Goal: Task Accomplishment & Management: Use online tool/utility

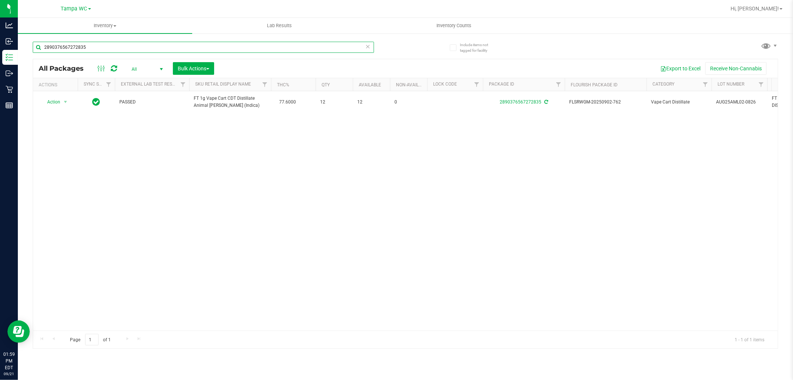
drag, startPoint x: 362, startPoint y: 46, endPoint x: 366, endPoint y: 46, distance: 4.1
click at [366, 45] on div "2890376567272835" at bounding box center [203, 47] width 341 height 11
click at [368, 44] on icon at bounding box center [367, 46] width 5 height 9
click at [340, 46] on input "text" at bounding box center [203, 47] width 341 height 11
type input "0539524087151739"
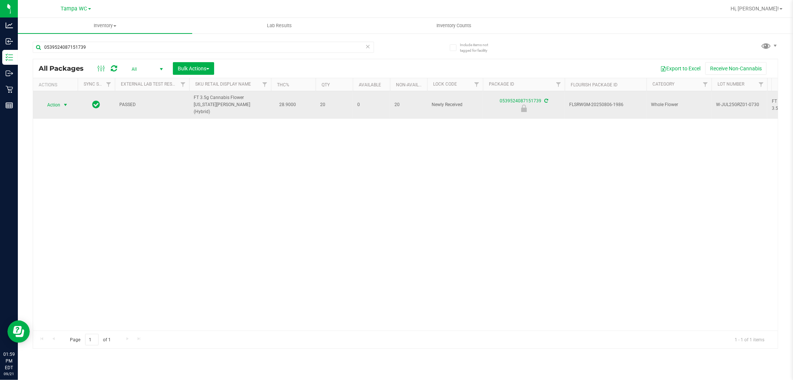
click at [64, 105] on span "select" at bounding box center [65, 105] width 9 height 10
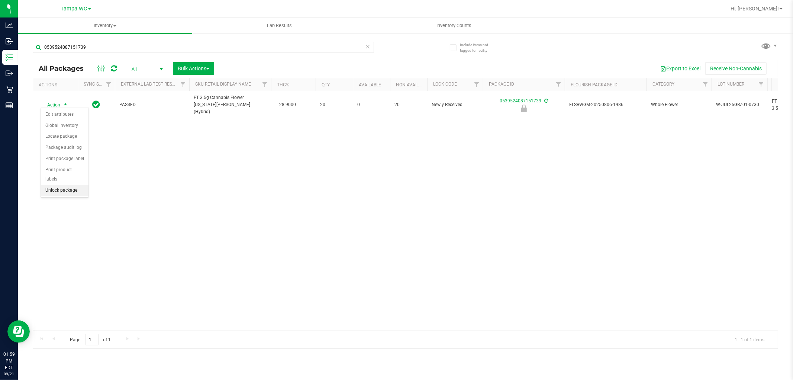
click at [66, 185] on li "Unlock package" at bounding box center [65, 190] width 48 height 11
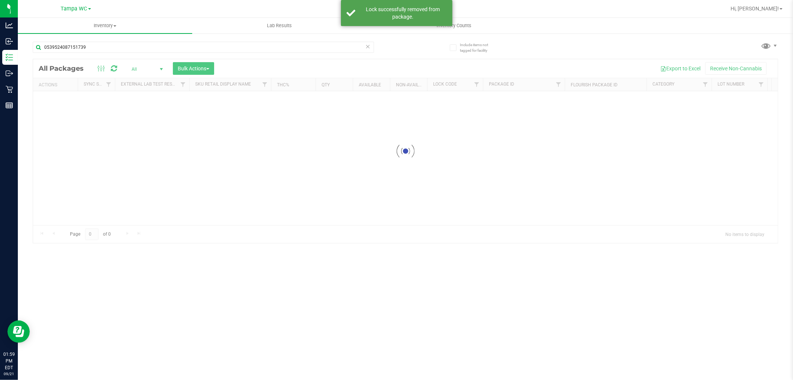
click at [339, 139] on div at bounding box center [405, 151] width 745 height 184
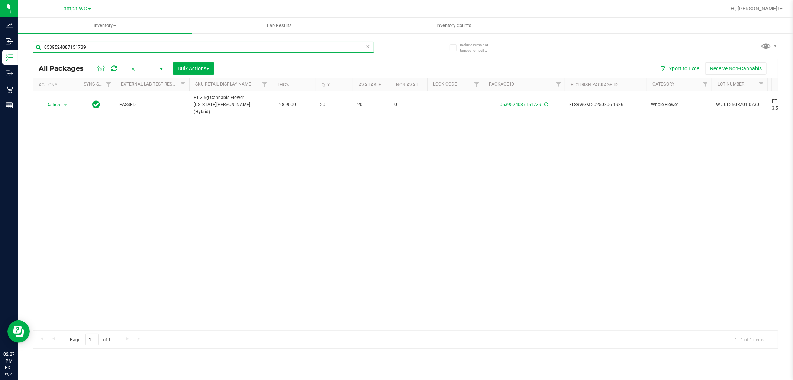
click at [319, 49] on input "0539524087151739" at bounding box center [203, 47] width 341 height 11
click at [363, 47] on input "0539524087151739" at bounding box center [203, 47] width 341 height 11
type input "05395240871517393417608500273998"
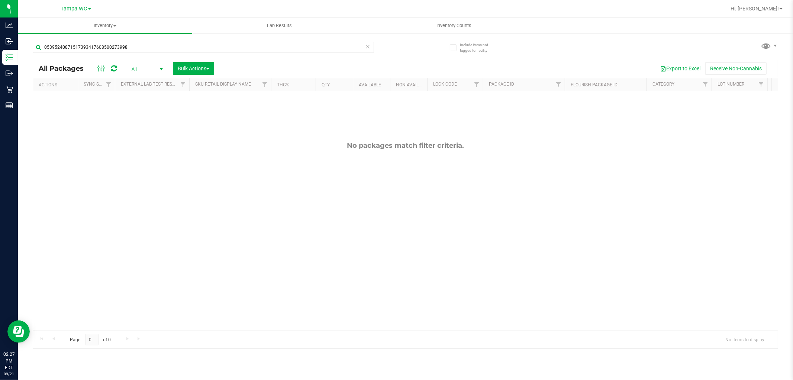
click at [367, 45] on icon at bounding box center [367, 46] width 5 height 9
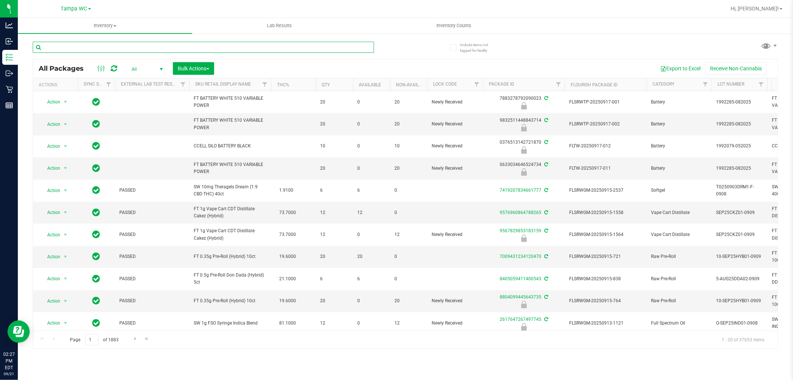
click at [98, 49] on input "text" at bounding box center [203, 47] width 341 height 11
type input "3417608500273998"
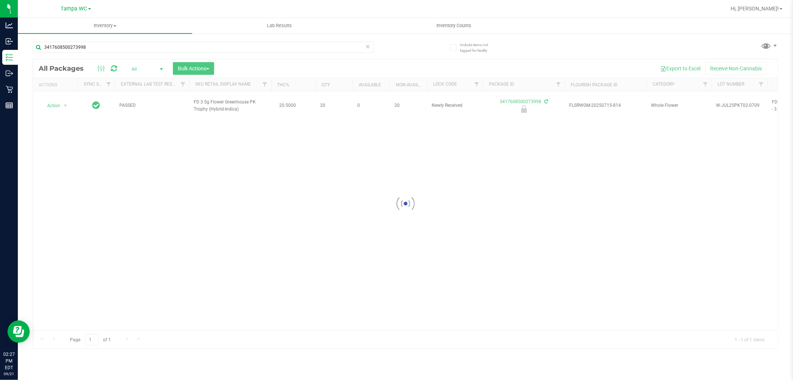
click at [59, 109] on div at bounding box center [405, 203] width 745 height 289
click at [60, 103] on div at bounding box center [405, 203] width 745 height 289
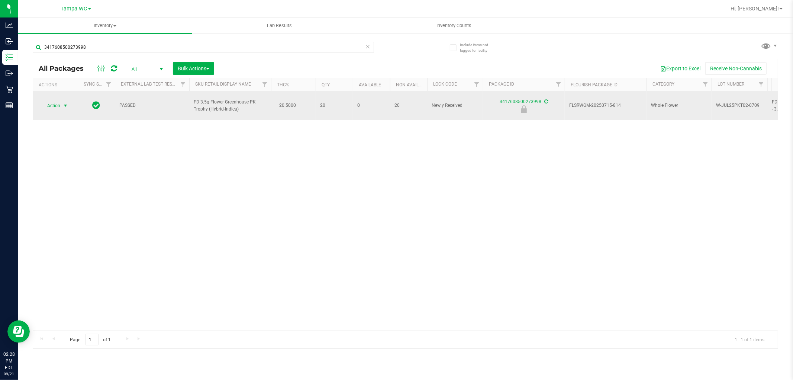
click at [63, 103] on span "select" at bounding box center [65, 106] width 6 height 6
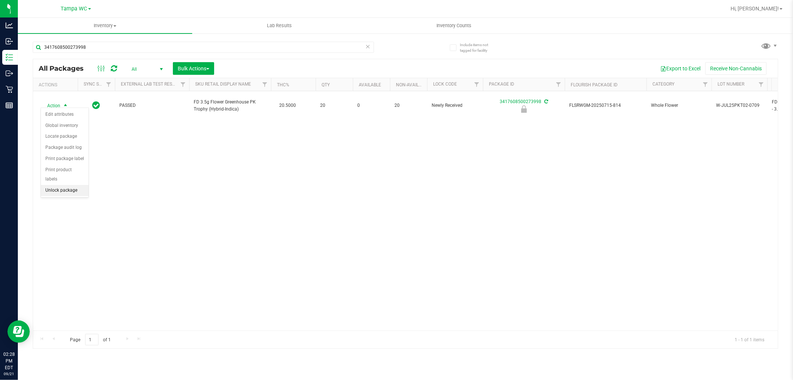
click at [68, 192] on li "Unlock package" at bounding box center [65, 190] width 48 height 11
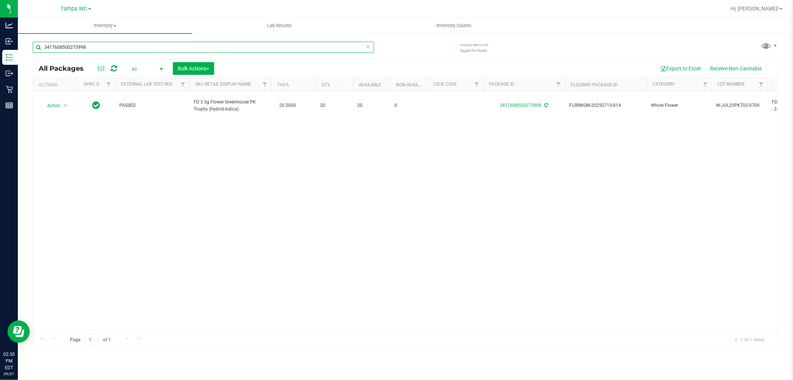
click at [127, 47] on input "3417608500273998" at bounding box center [203, 47] width 341 height 11
click at [125, 48] on input "3417608500273998" at bounding box center [203, 47] width 341 height 11
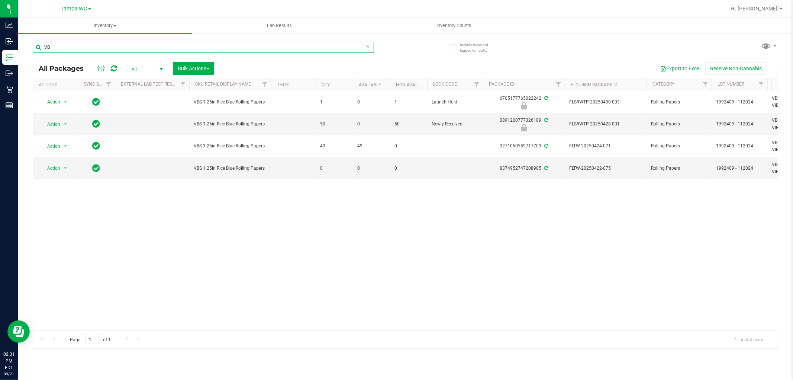
type input "V"
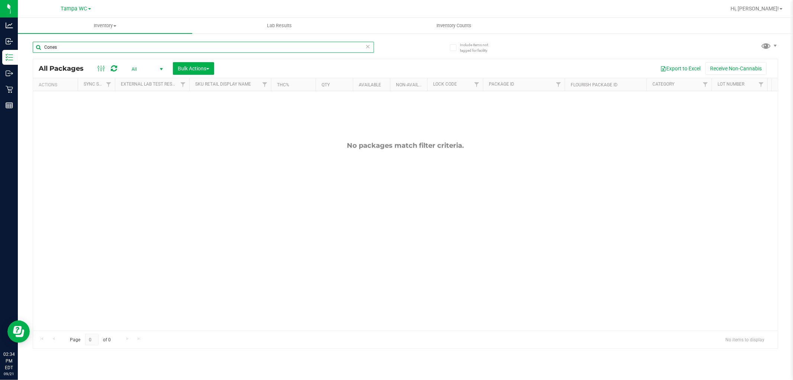
type input "Cones"
click at [367, 43] on icon at bounding box center [367, 46] width 5 height 9
click at [329, 49] on input "text" at bounding box center [203, 47] width 341 height 11
type input "4144937415315127"
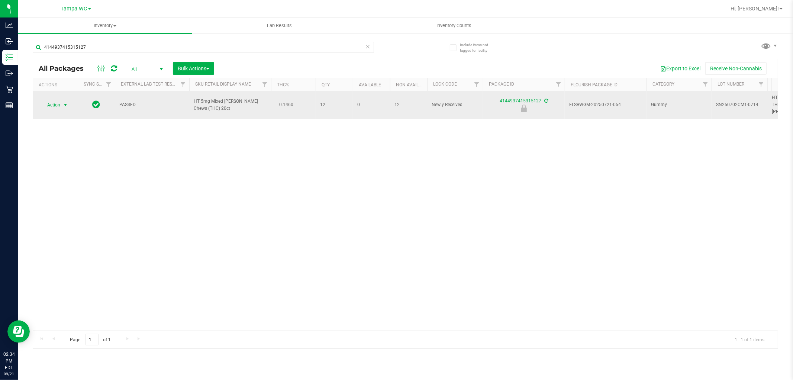
click at [63, 102] on span "select" at bounding box center [65, 105] width 6 height 6
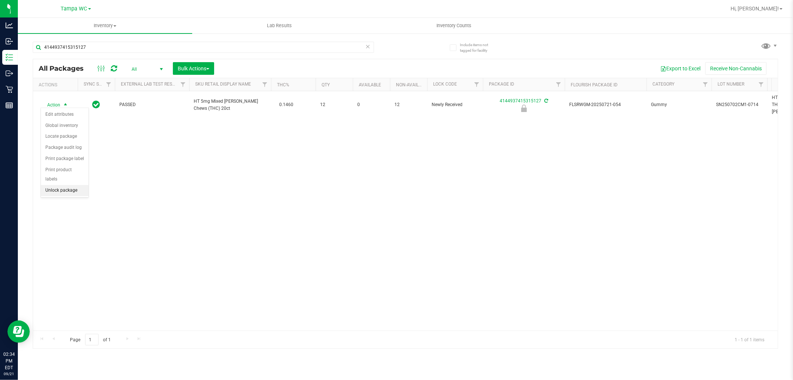
click at [71, 185] on li "Unlock package" at bounding box center [65, 190] width 48 height 11
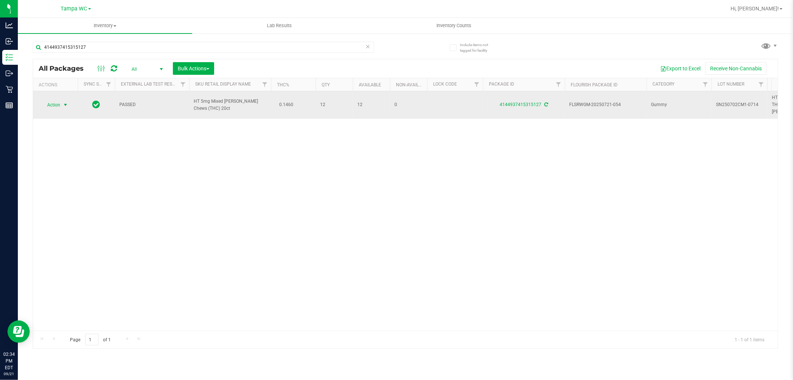
click at [65, 102] on span "select" at bounding box center [65, 105] width 6 height 6
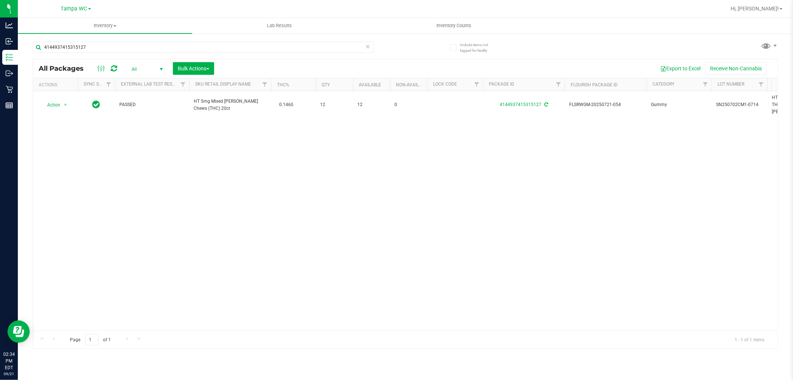
click at [297, 259] on div "Action Action Adjust qty Create package Edit attributes Global inventory Locate…" at bounding box center [405, 210] width 745 height 239
click at [368, 44] on icon at bounding box center [367, 46] width 5 height 9
click at [289, 48] on input "text" at bounding box center [203, 47] width 341 height 11
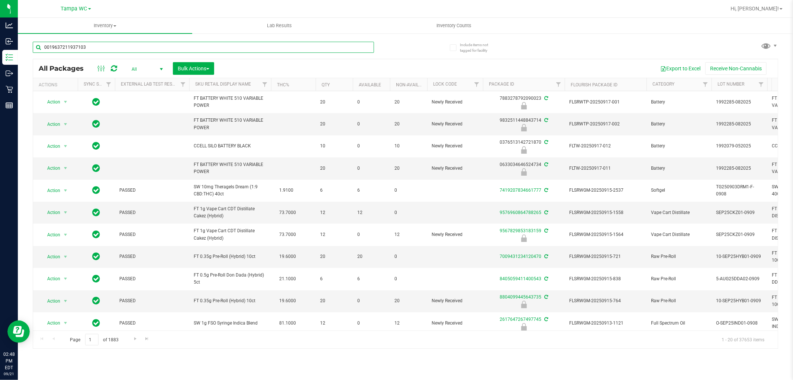
type input "0019637211937103"
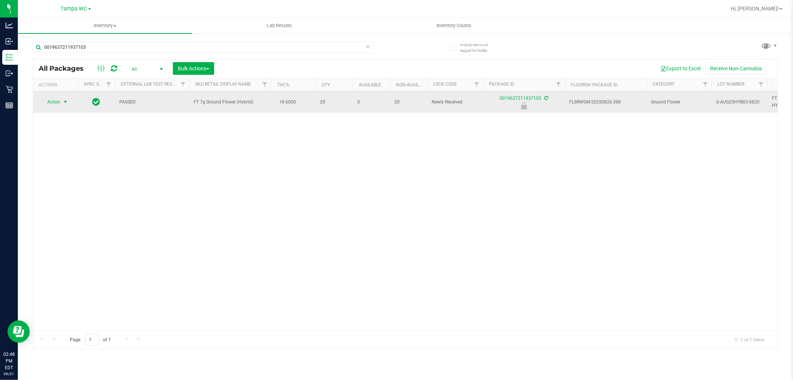
click at [50, 101] on span "Action" at bounding box center [51, 102] width 20 height 10
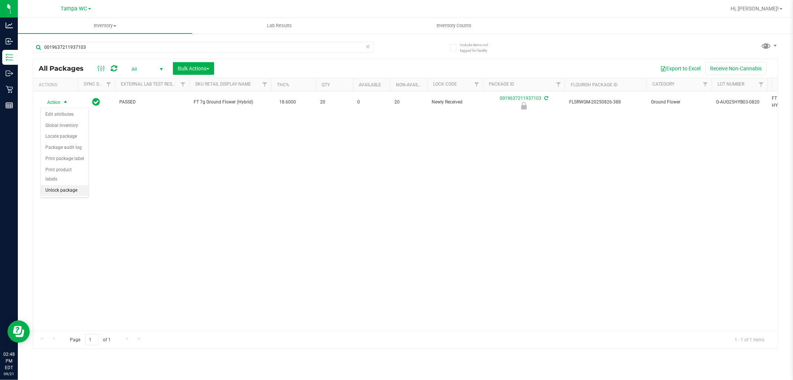
click at [65, 193] on li "Unlock package" at bounding box center [65, 190] width 48 height 11
click at [365, 44] on icon at bounding box center [367, 46] width 5 height 9
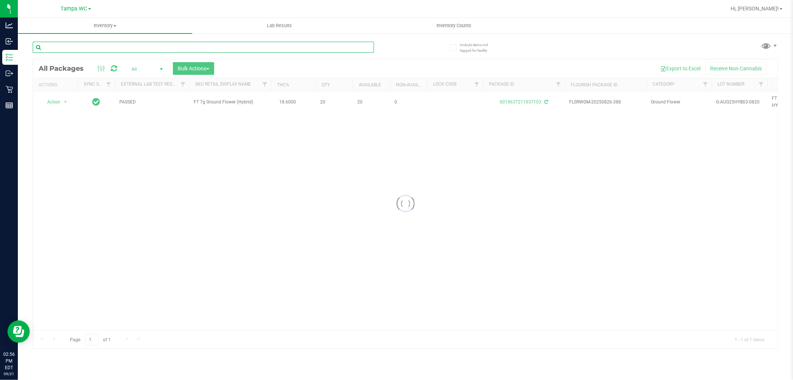
click at [347, 46] on input "text" at bounding box center [203, 47] width 341 height 11
type input "0667681646272741"
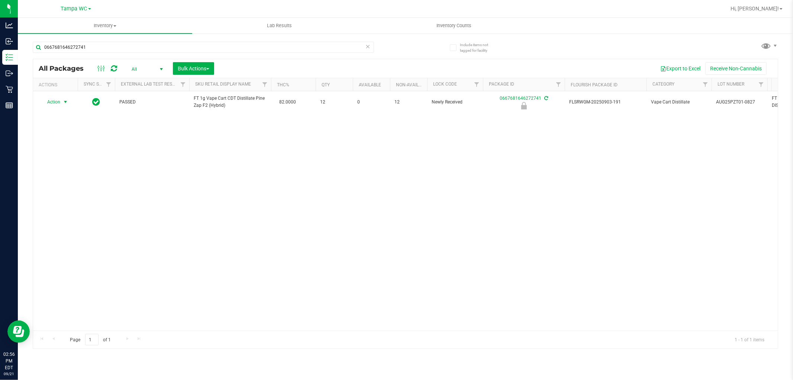
click at [52, 106] on span "Action" at bounding box center [51, 102] width 20 height 10
click at [62, 191] on li "Unlock package" at bounding box center [65, 190] width 48 height 11
